Goal: Transaction & Acquisition: Purchase product/service

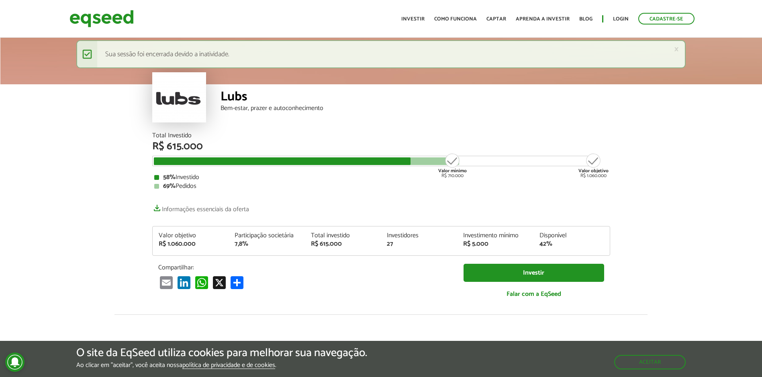
scroll to position [1014, 0]
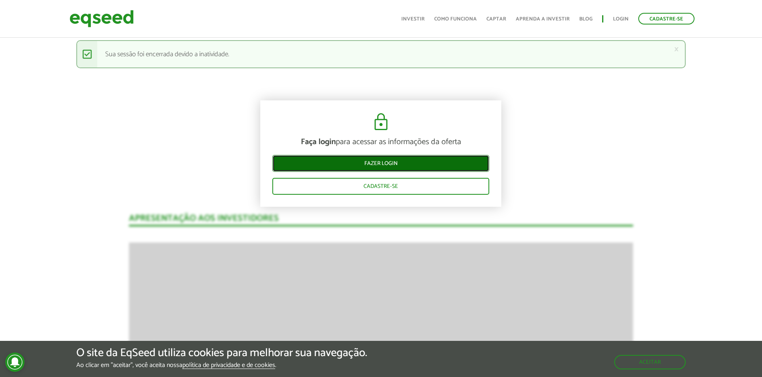
click at [394, 162] on link "Fazer login" at bounding box center [380, 163] width 217 height 17
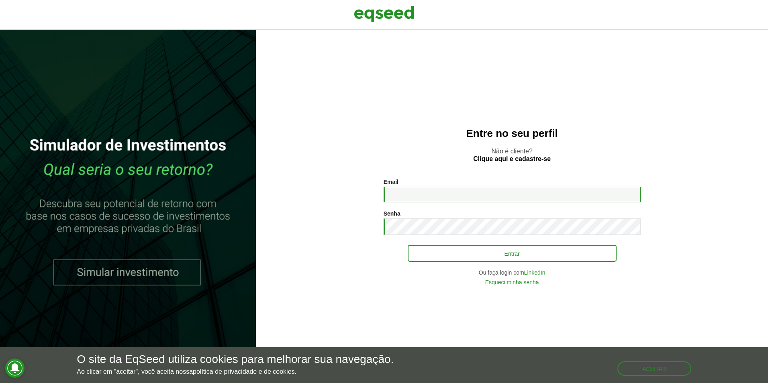
type input "**********"
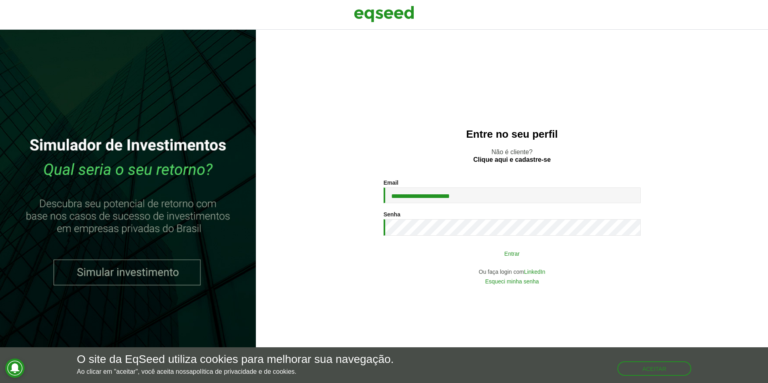
click at [487, 255] on button "Entrar" at bounding box center [512, 253] width 209 height 15
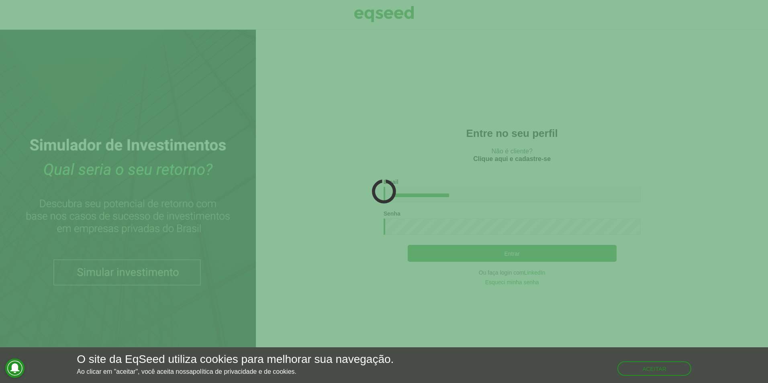
click at [655, 358] on div "Aceitar" at bounding box center [655, 365] width 74 height 23
click at [662, 363] on button "Aceitar" at bounding box center [655, 368] width 72 height 13
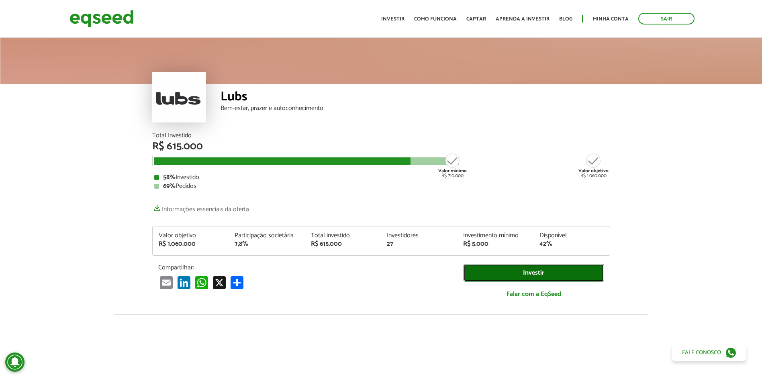
click at [546, 274] on link "Investir" at bounding box center [534, 273] width 141 height 18
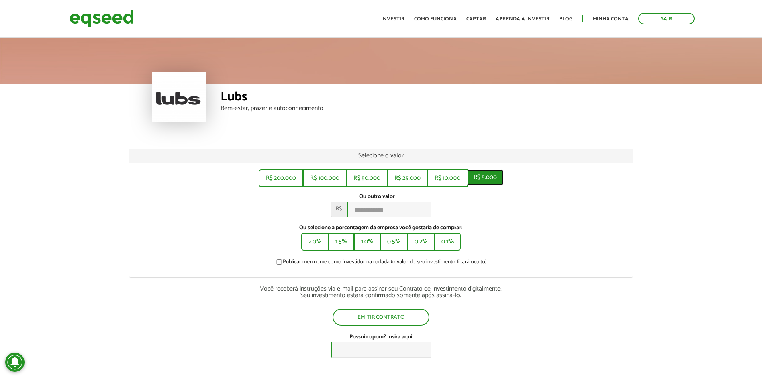
click at [490, 181] on button "R$ 5.000" at bounding box center [485, 178] width 36 height 16
type input "*****"
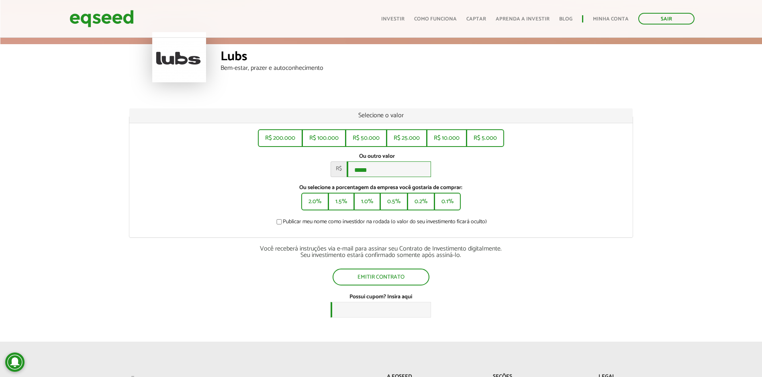
scroll to position [67, 0]
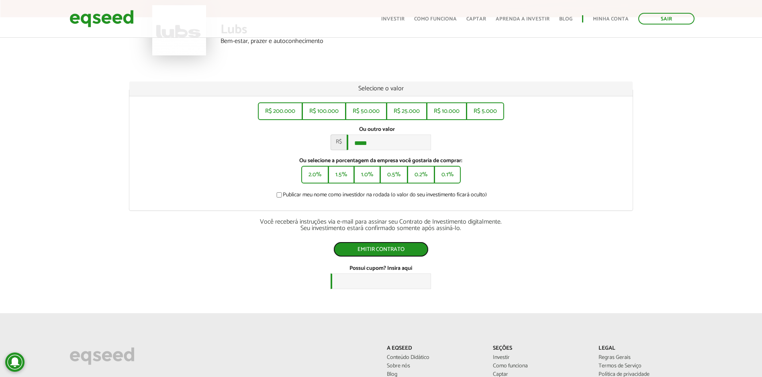
click at [388, 252] on button "Emitir contrato" at bounding box center [381, 249] width 95 height 15
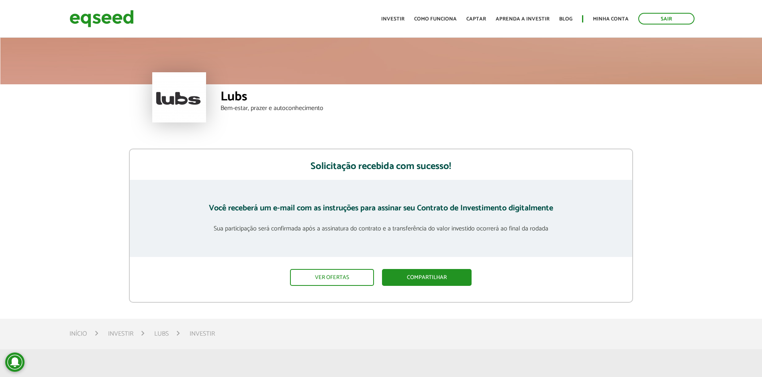
click at [401, 14] on ul "Início Investir Como funciona Captar Aprenda a investir Blog Minha conta Sair" at bounding box center [537, 19] width 321 height 12
click at [395, 22] on link "Investir" at bounding box center [392, 18] width 23 height 5
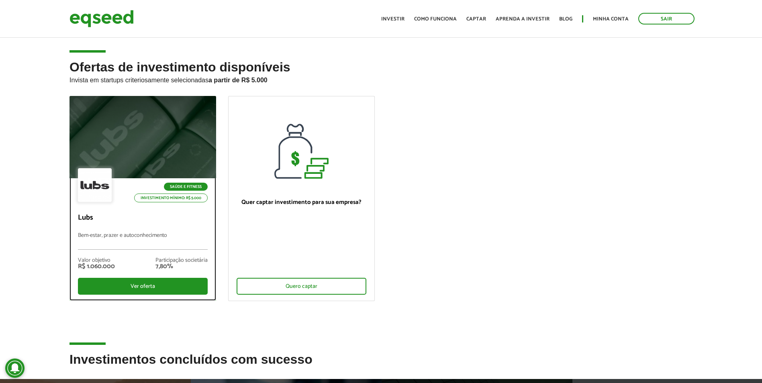
click at [166, 135] on div at bounding box center [143, 137] width 176 height 99
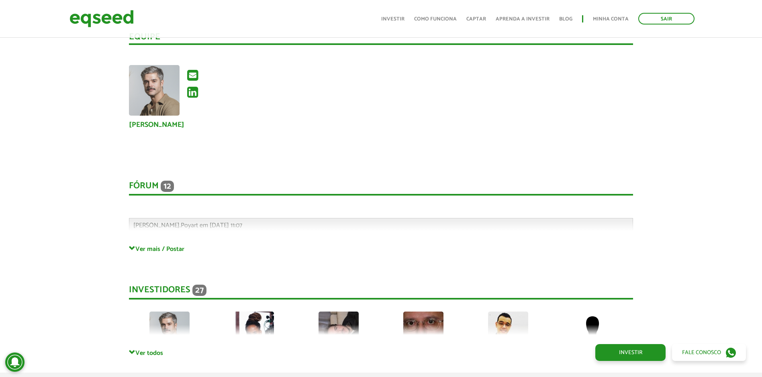
scroll to position [2255, 0]
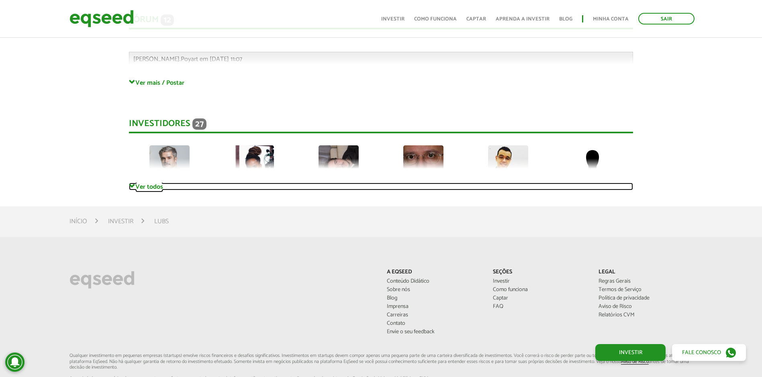
click at [144, 183] on link "Ver todos" at bounding box center [381, 187] width 504 height 8
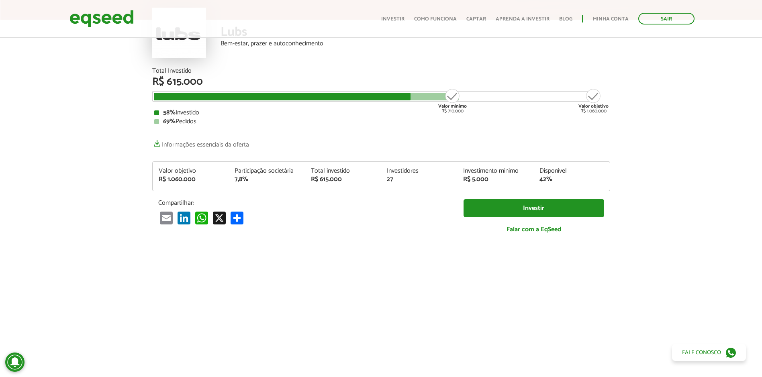
scroll to position [0, 0]
